Goal: Transaction & Acquisition: Purchase product/service

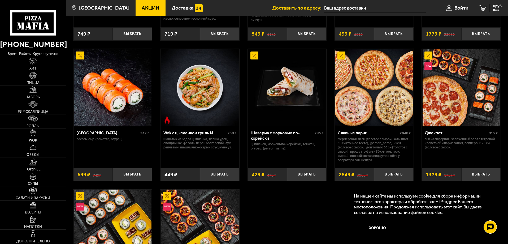
scroll to position [265, 0]
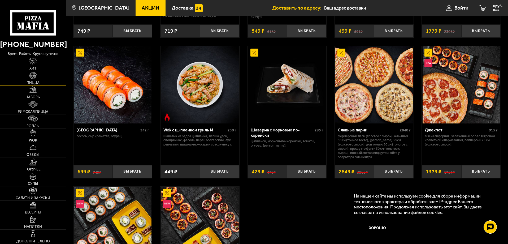
click at [34, 73] on img at bounding box center [32, 75] width 7 height 7
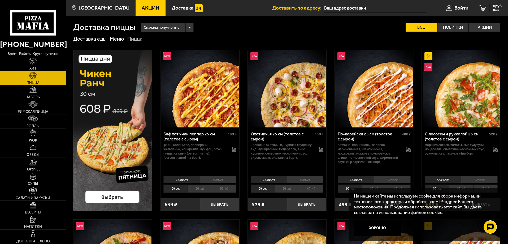
click at [356, 8] on input "text" at bounding box center [375, 8] width 102 height 10
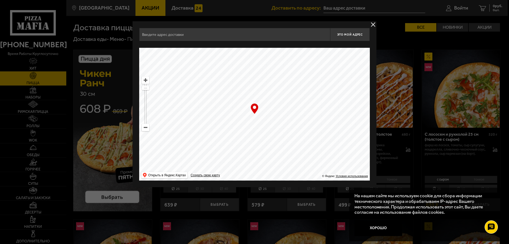
click at [180, 34] on input "text" at bounding box center [234, 34] width 191 height 13
click at [350, 35] on span "Это мой адрес" at bounding box center [349, 34] width 25 height 3
drag, startPoint x: 239, startPoint y: 44, endPoint x: 228, endPoint y: 44, distance: 10.9
click at [228, 44] on div "Доставка по данному адресу будет доступна с 00:16" at bounding box center [254, 44] width 231 height 7
drag, startPoint x: 320, startPoint y: 76, endPoint x: 223, endPoint y: 169, distance: 134.3
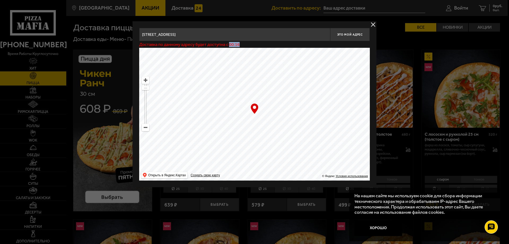
click at [223, 170] on ymaps at bounding box center [254, 114] width 231 height 133
drag, startPoint x: 244, startPoint y: 121, endPoint x: 254, endPoint y: 176, distance: 56.1
click at [254, 176] on ymaps at bounding box center [254, 114] width 231 height 133
type input "[STREET_ADDRESS][PERSON_NAME]"
click at [342, 36] on span "Это мой адрес" at bounding box center [349, 34] width 25 height 3
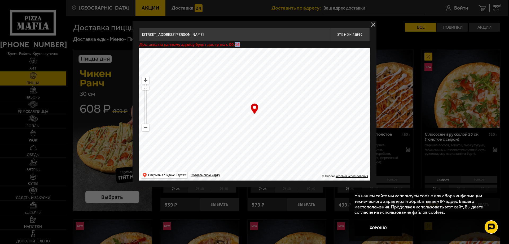
drag, startPoint x: 234, startPoint y: 45, endPoint x: 241, endPoint y: 45, distance: 7.4
click at [241, 45] on div "Доставка по данному адресу будет доступна с 00:16" at bounding box center [254, 44] width 231 height 7
click at [373, 23] on button "delivery type" at bounding box center [373, 24] width 7 height 7
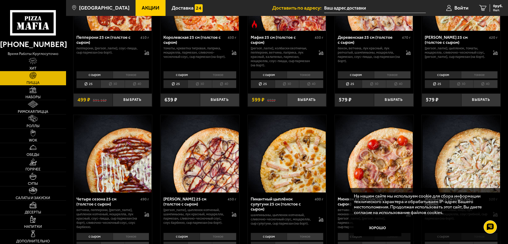
scroll to position [822, 0]
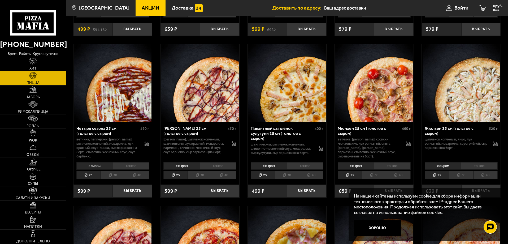
click at [227, 177] on li "40" at bounding box center [224, 175] width 24 height 8
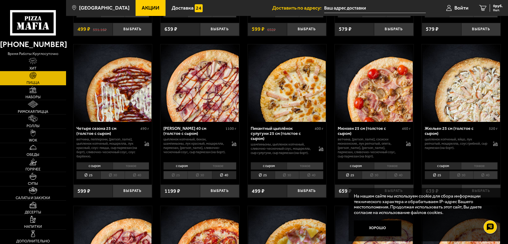
click at [172, 179] on li "25" at bounding box center [175, 175] width 24 height 8
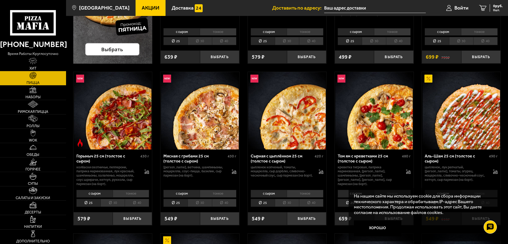
scroll to position [80, 0]
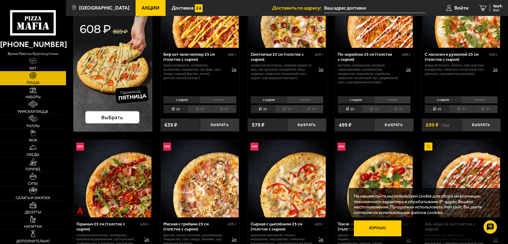
click at [379, 225] on button "Хорошо" at bounding box center [378, 228] width 48 height 16
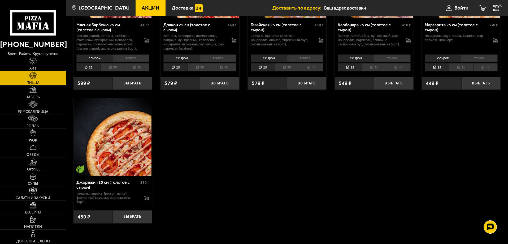
scroll to position [1088, 0]
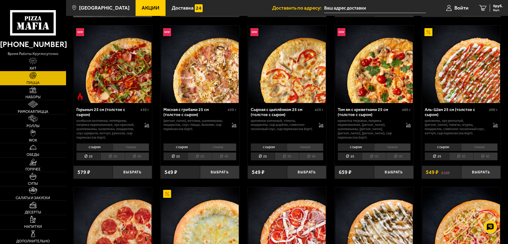
scroll to position [159, 0]
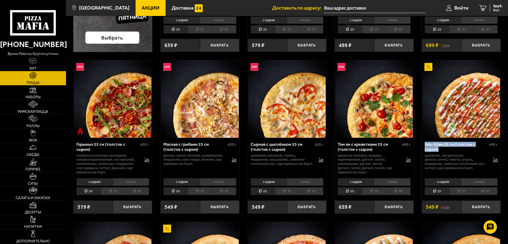
drag, startPoint x: 423, startPoint y: 144, endPoint x: 459, endPoint y: 147, distance: 36.0
click at [459, 147] on div "Аль-Шам 25 см (толстое с сыром) 490 г цыпленок, лук репчатый, салат айсберг, то…" at bounding box center [461, 157] width 79 height 38
